Goal: Task Accomplishment & Management: Manage account settings

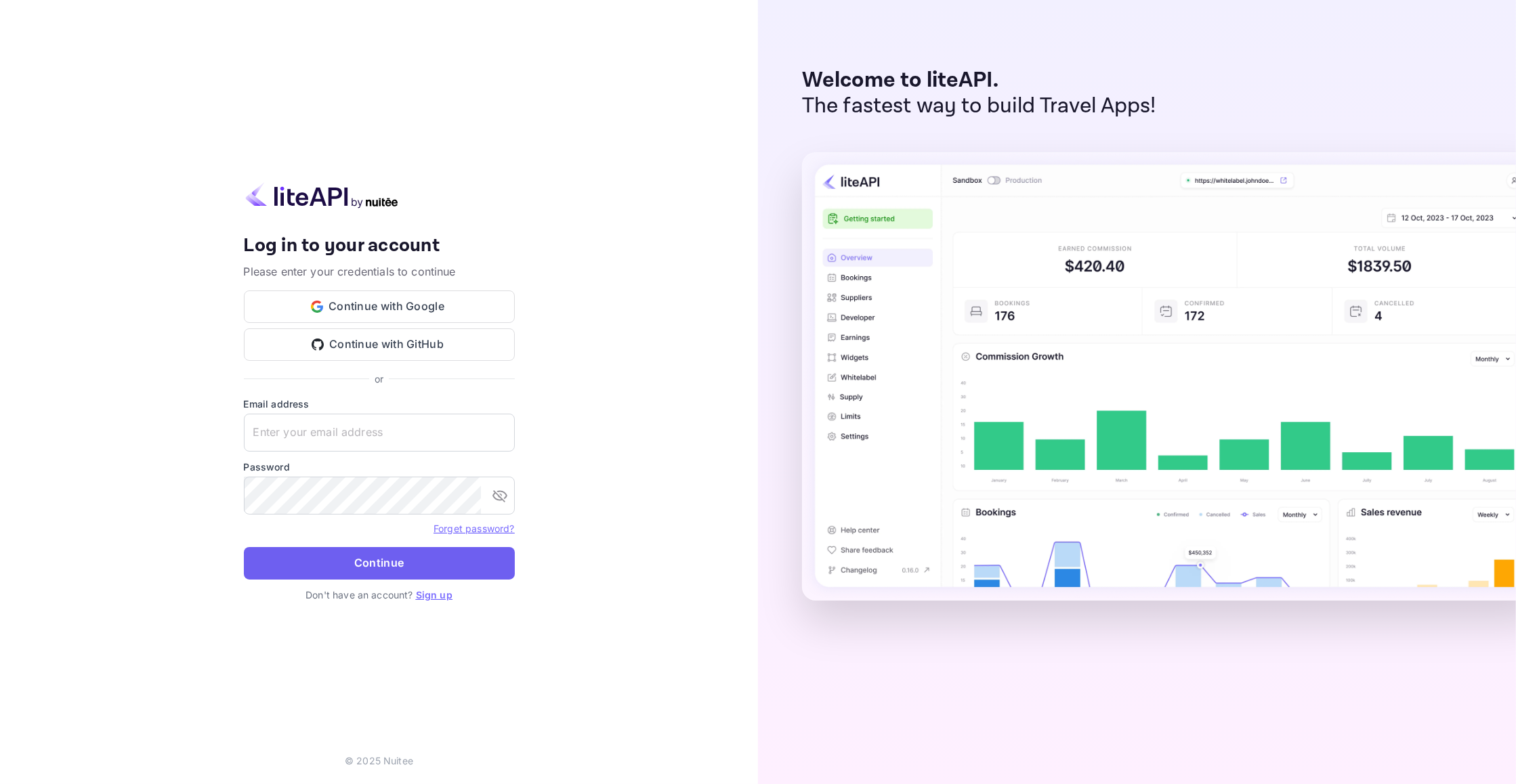
type input "[EMAIL_ADDRESS][DOMAIN_NAME]"
click at [376, 566] on button "Continue" at bounding box center [379, 563] width 271 height 32
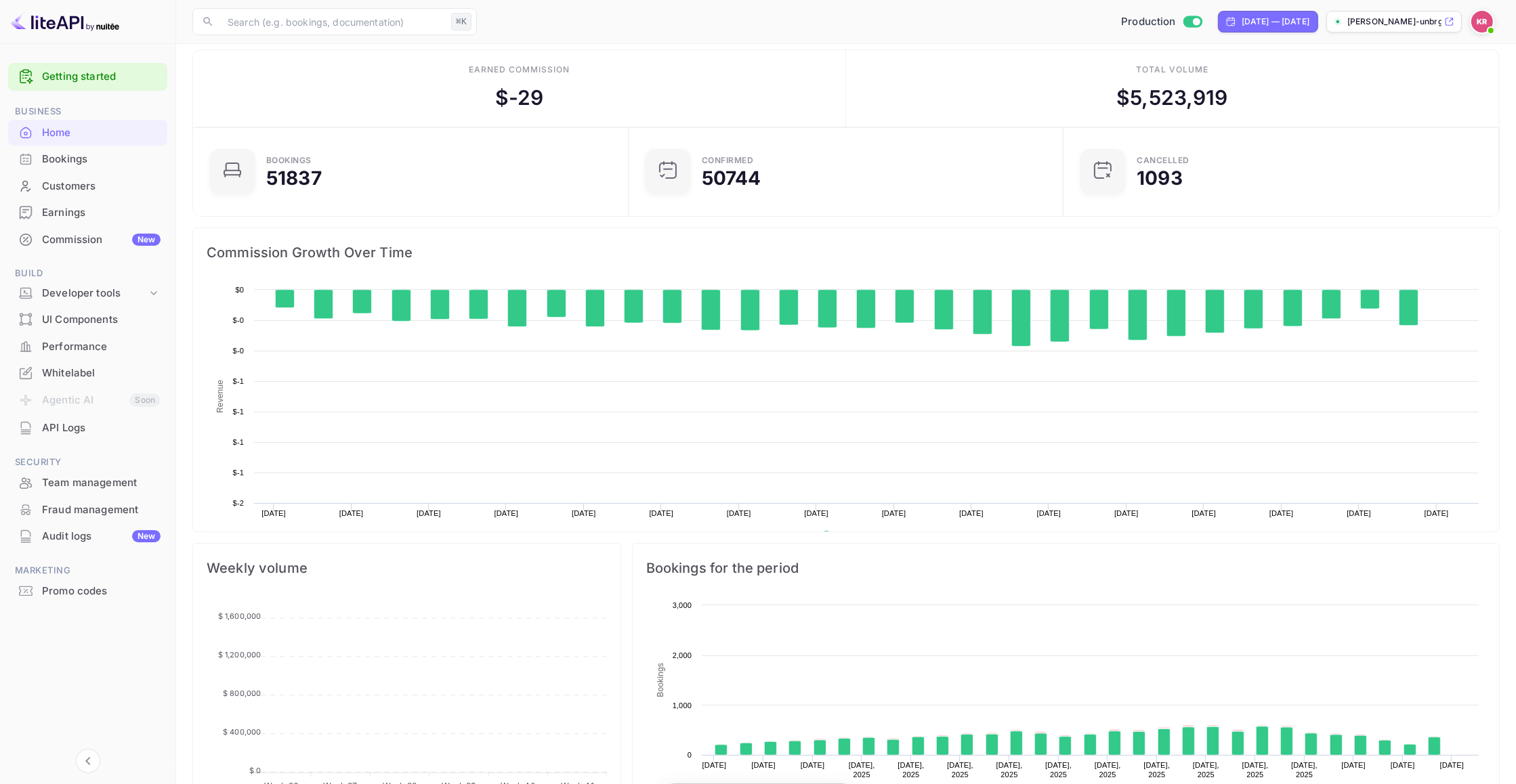
scroll to position [220, 427]
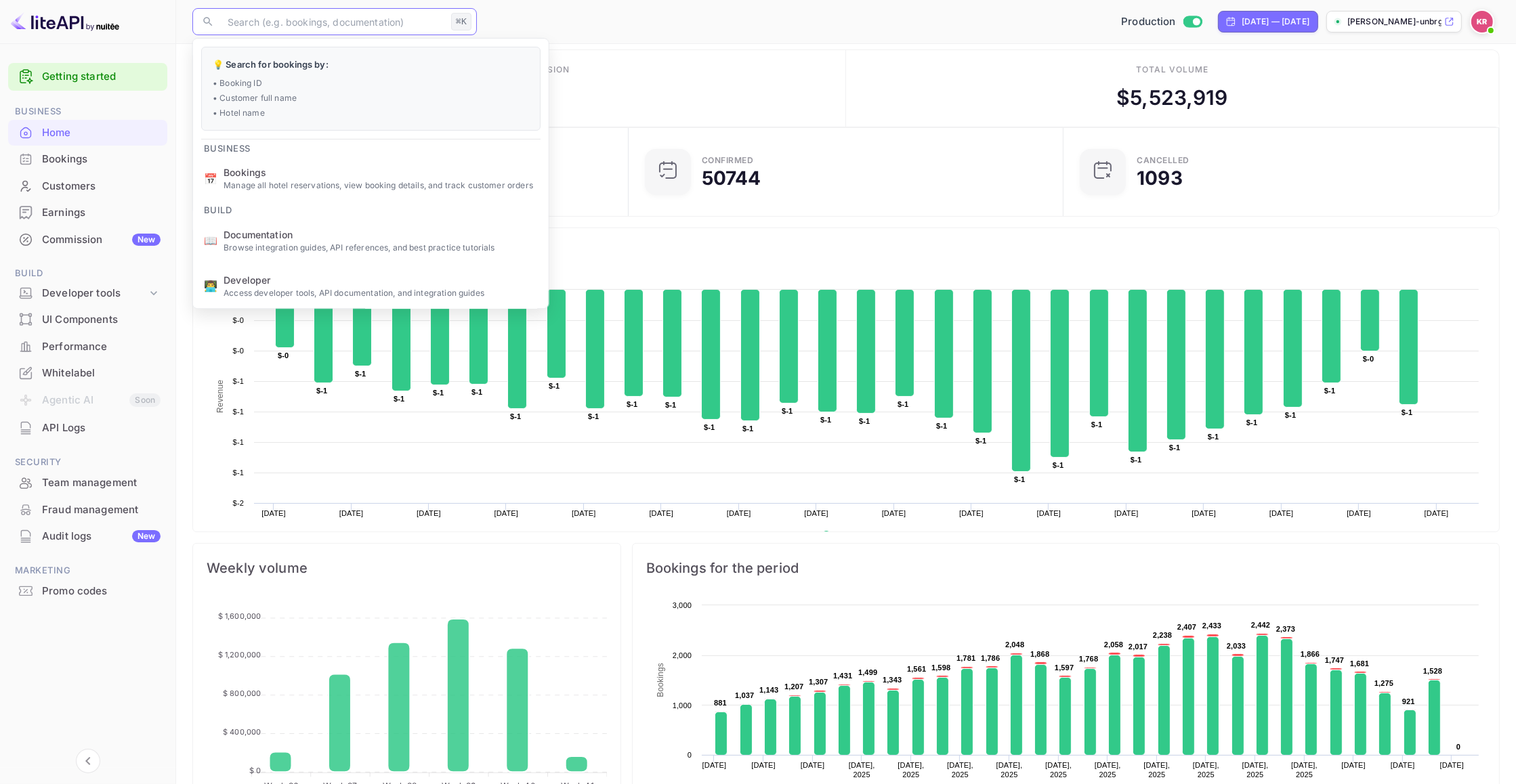
click at [263, 24] on input "text" at bounding box center [332, 21] width 226 height 27
paste input "eDgVf15yb"
type input "eDgVf15yb"
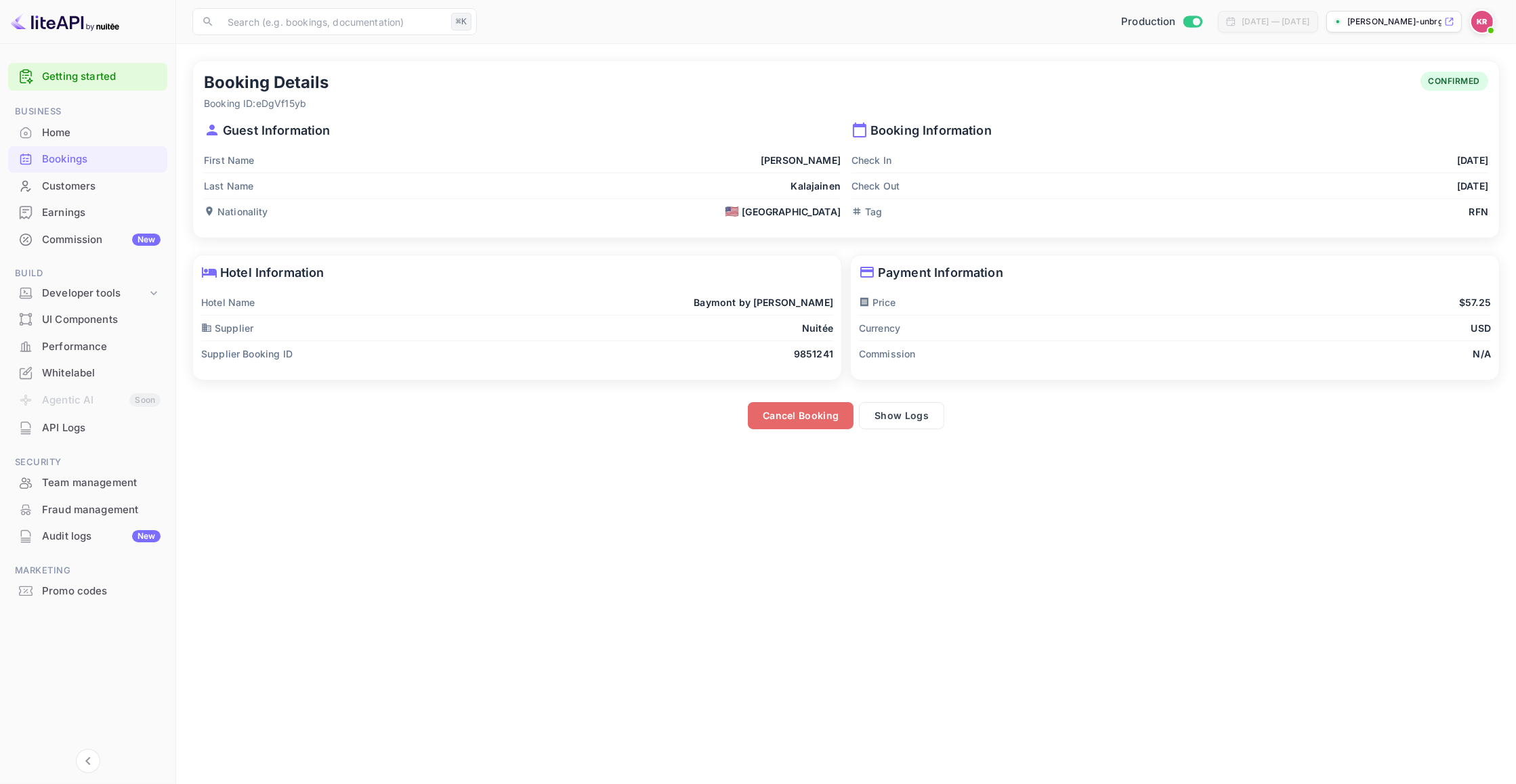
click at [809, 416] on button "Cancel Booking" at bounding box center [801, 416] width 105 height 27
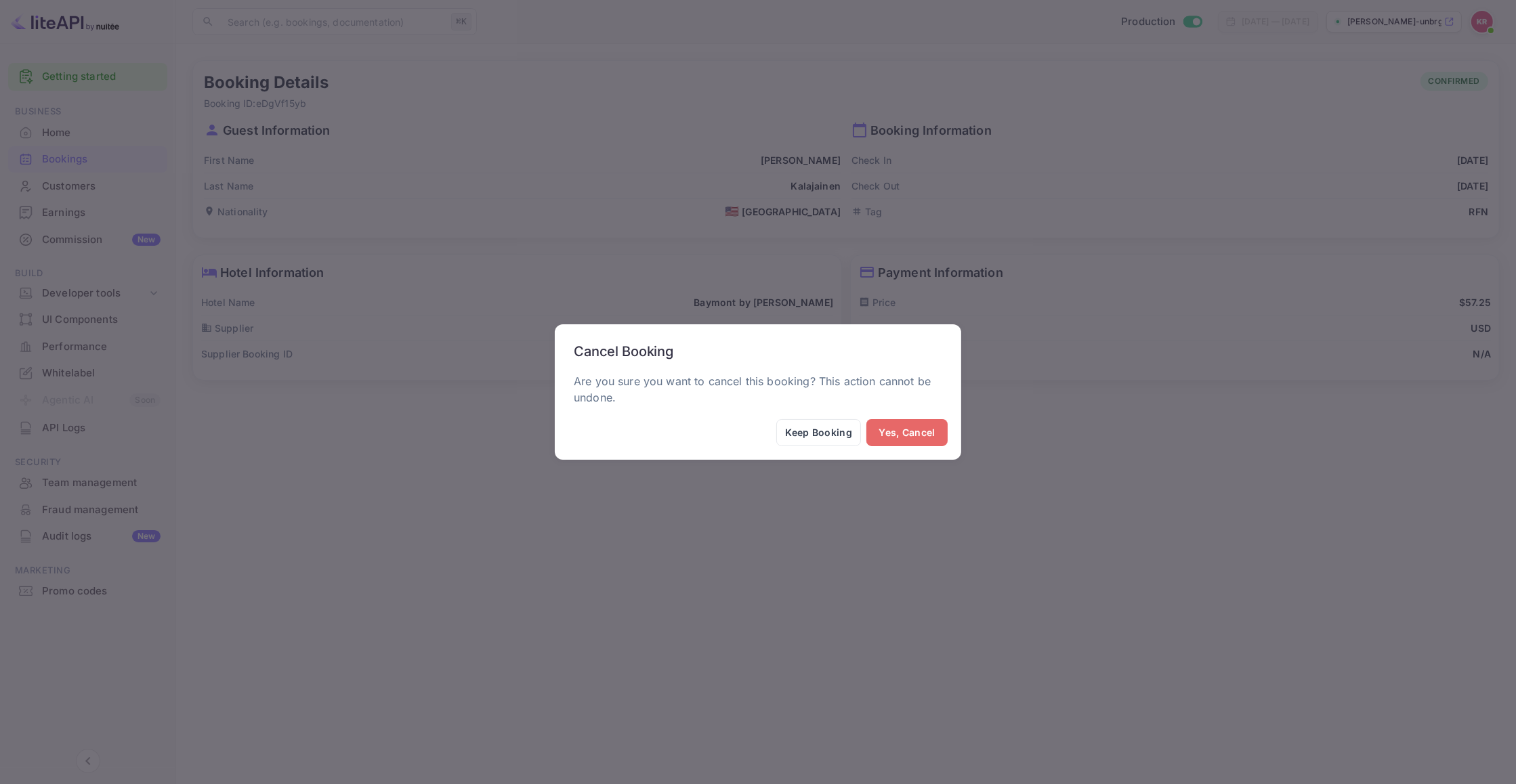
click at [882, 431] on button "Yes, Cancel" at bounding box center [907, 433] width 81 height 27
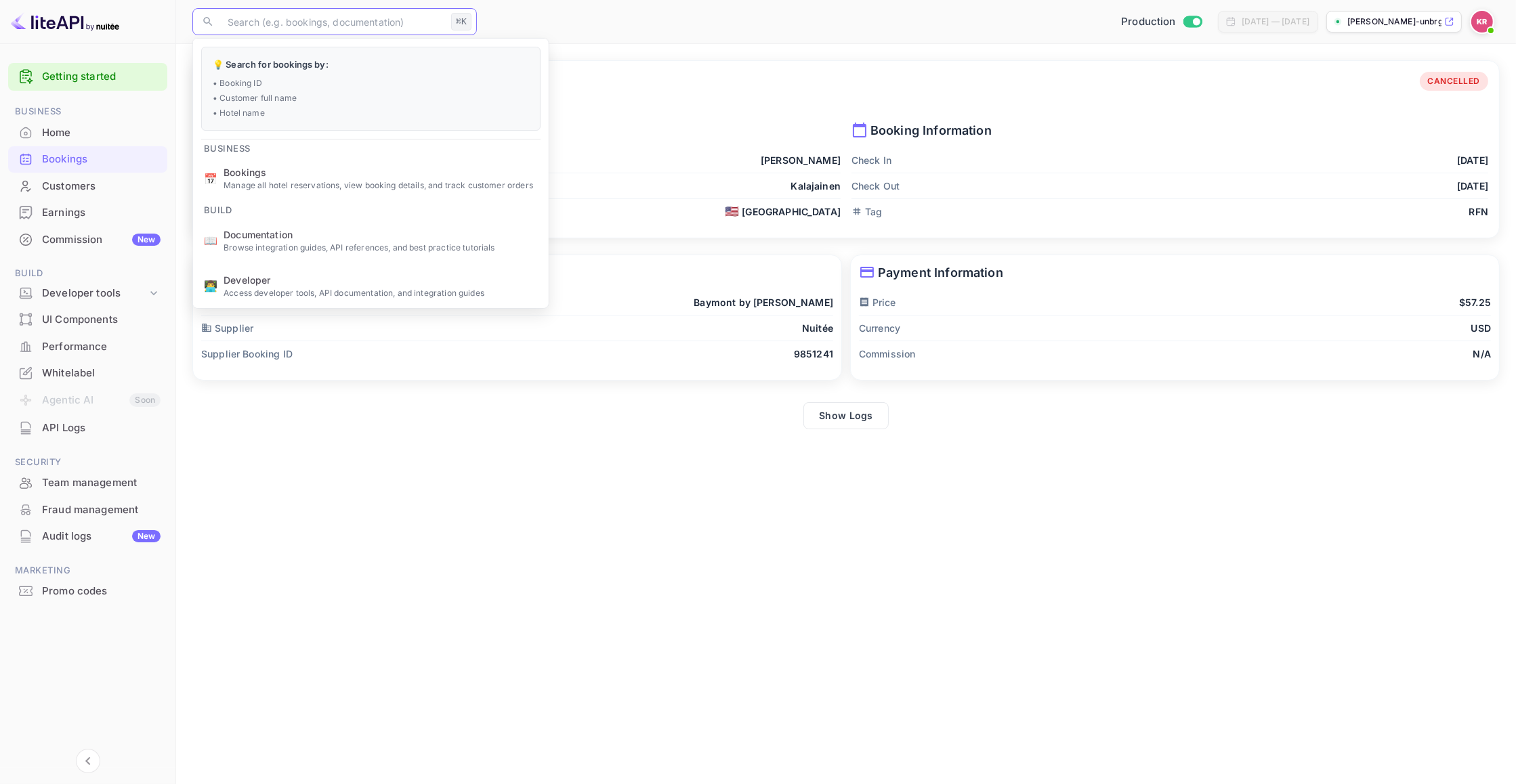
click at [259, 21] on input "text" at bounding box center [332, 21] width 226 height 27
paste input "U_jN5SHzr"
type input "U_jN5SHzr"
